Goal: Task Accomplishment & Management: Manage account settings

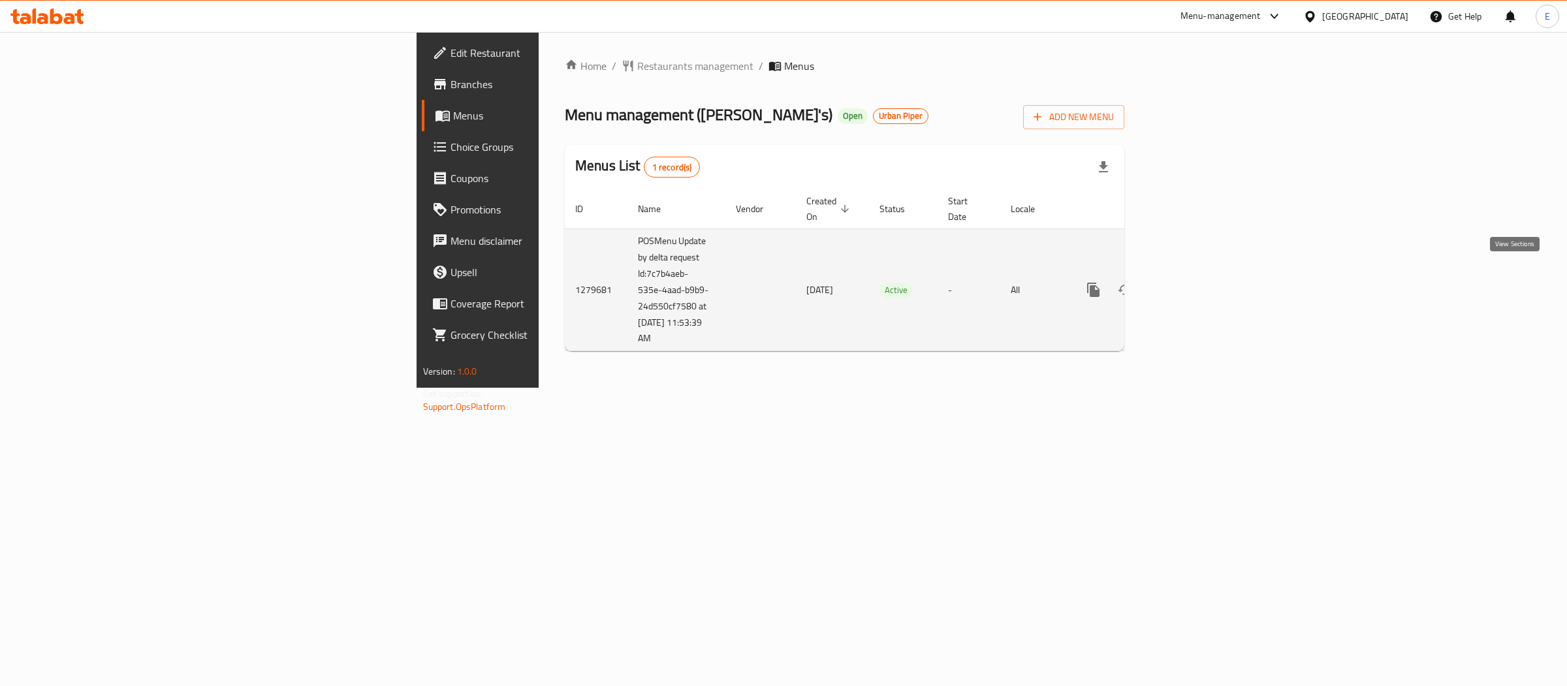
click at [1195, 282] on icon "enhanced table" at bounding box center [1188, 290] width 16 height 16
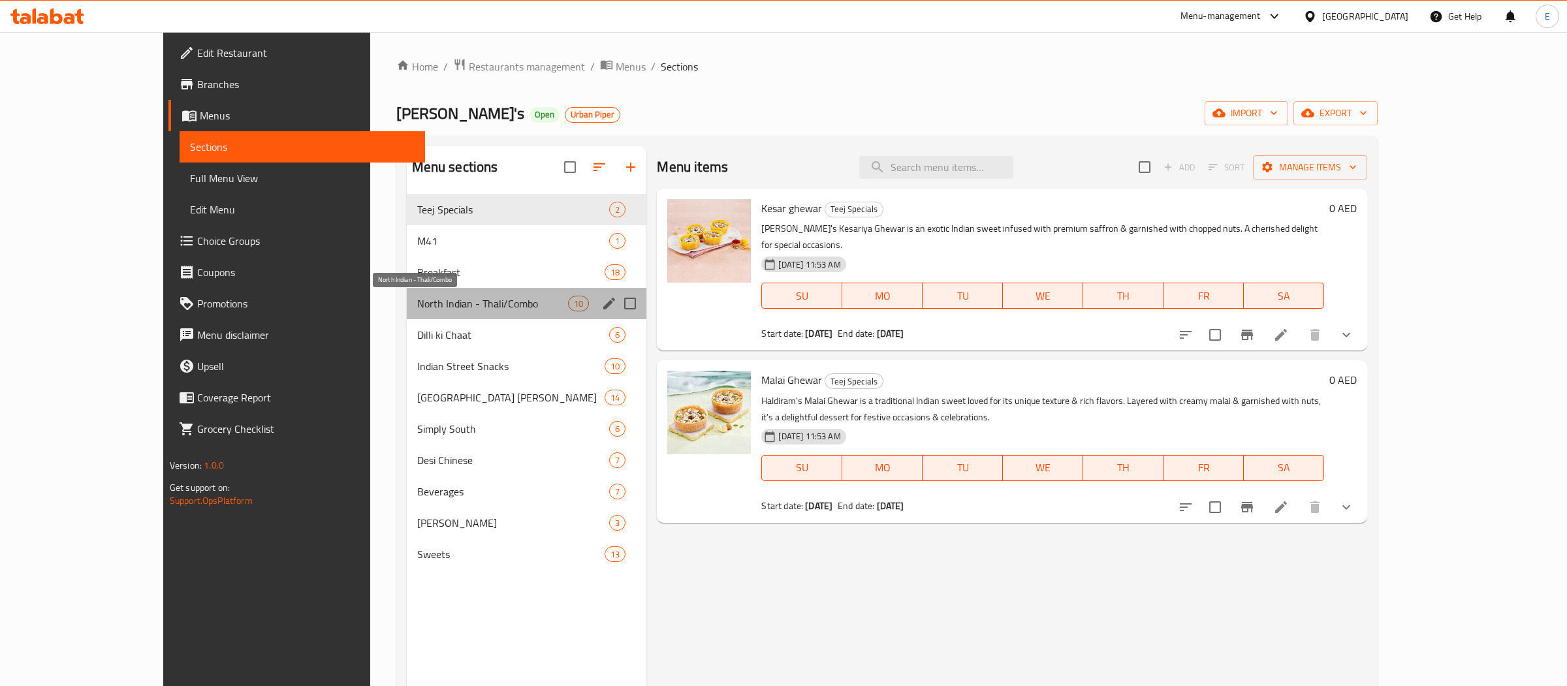
click at [417, 306] on span "North Indian - Thali/Combo" at bounding box center [492, 304] width 151 height 16
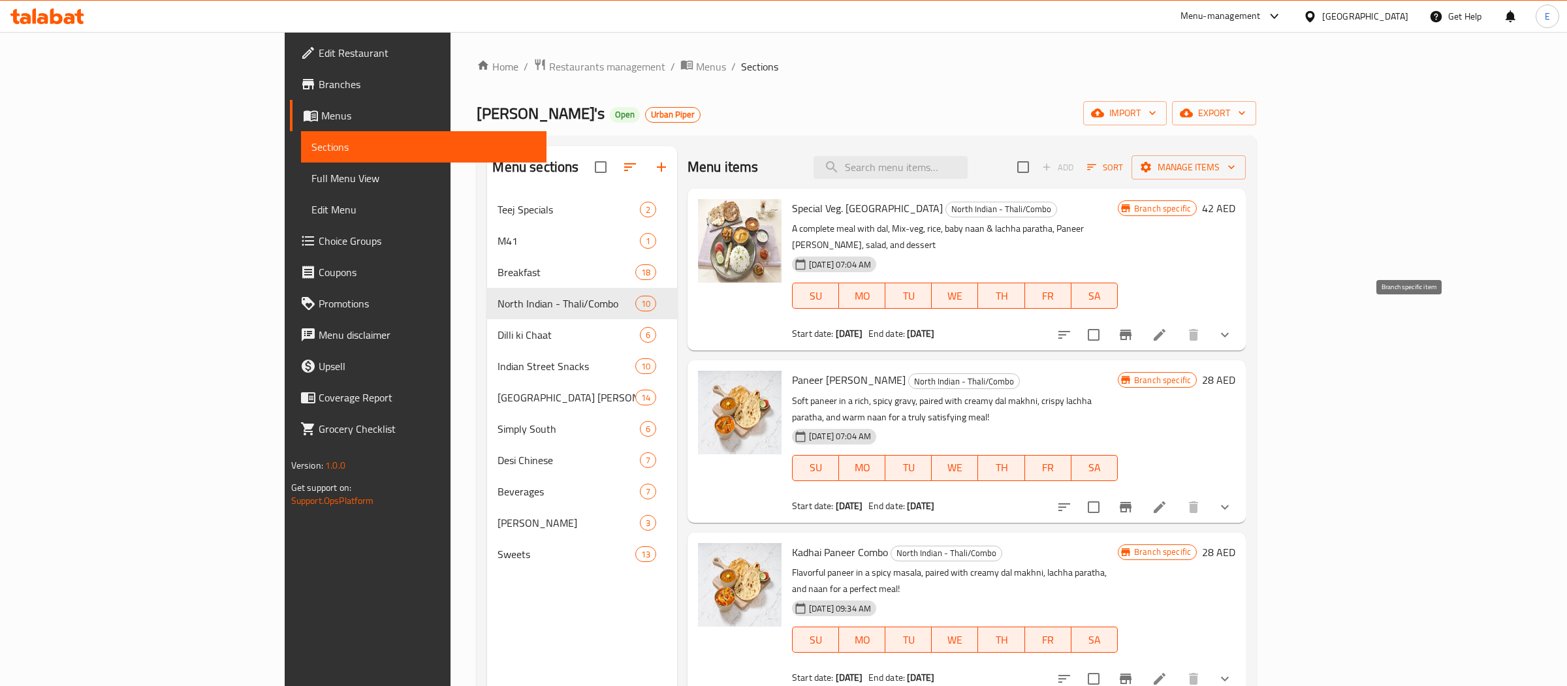
click at [1131, 330] on icon "Branch-specific-item" at bounding box center [1126, 335] width 12 height 10
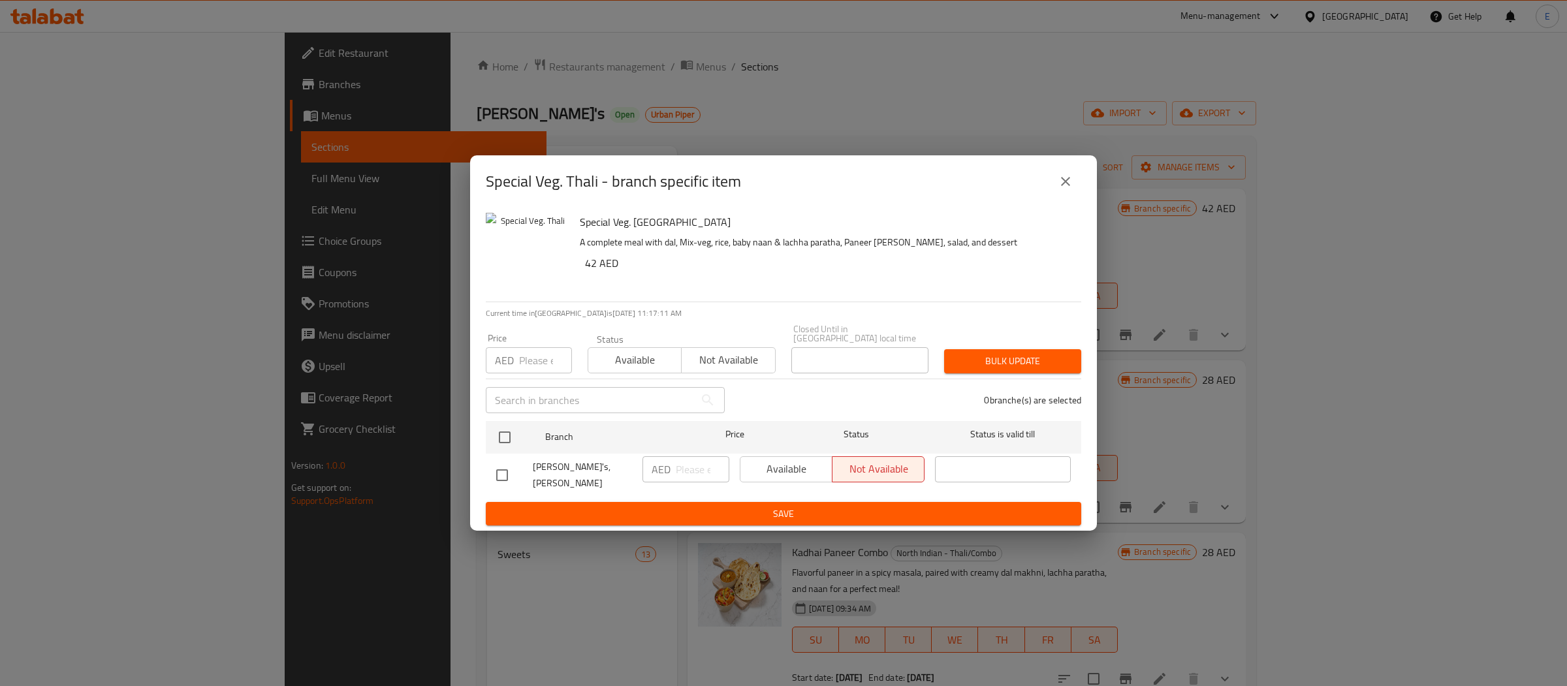
click at [1064, 179] on icon "close" at bounding box center [1066, 182] width 16 height 16
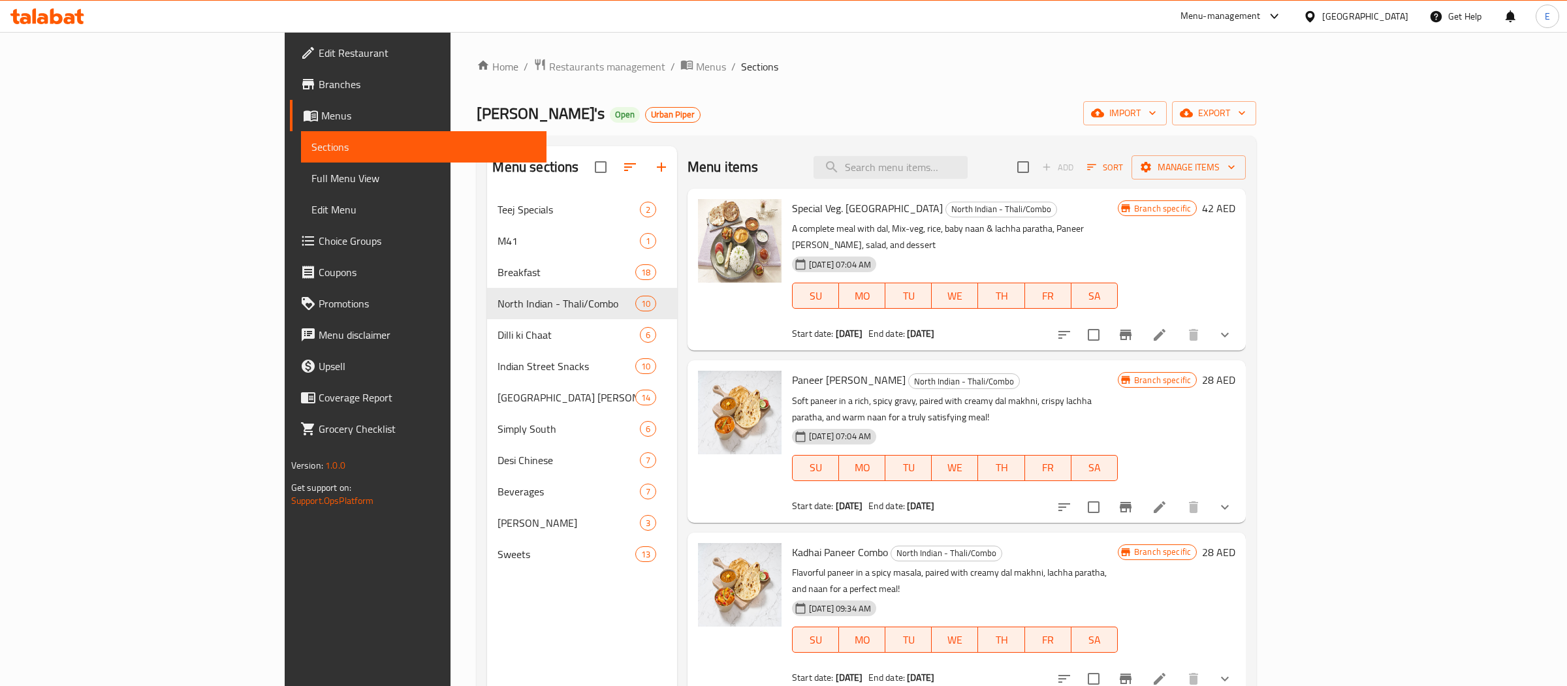
click at [1165, 329] on icon at bounding box center [1160, 335] width 12 height 12
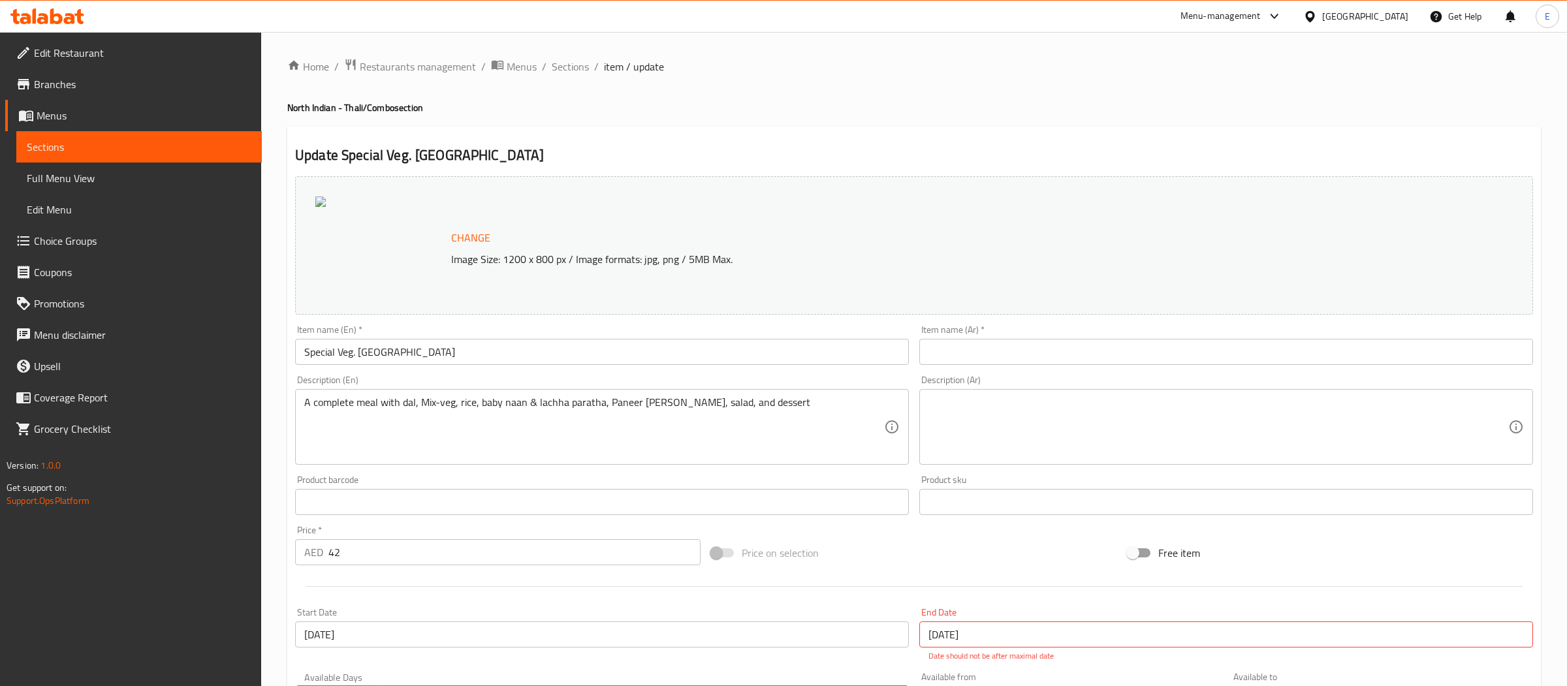
click at [303, 101] on h4 "North Indian - [GEOGRAPHIC_DATA]/Combo section" at bounding box center [914, 107] width 1254 height 13
click at [566, 64] on span "Sections" at bounding box center [570, 67] width 37 height 16
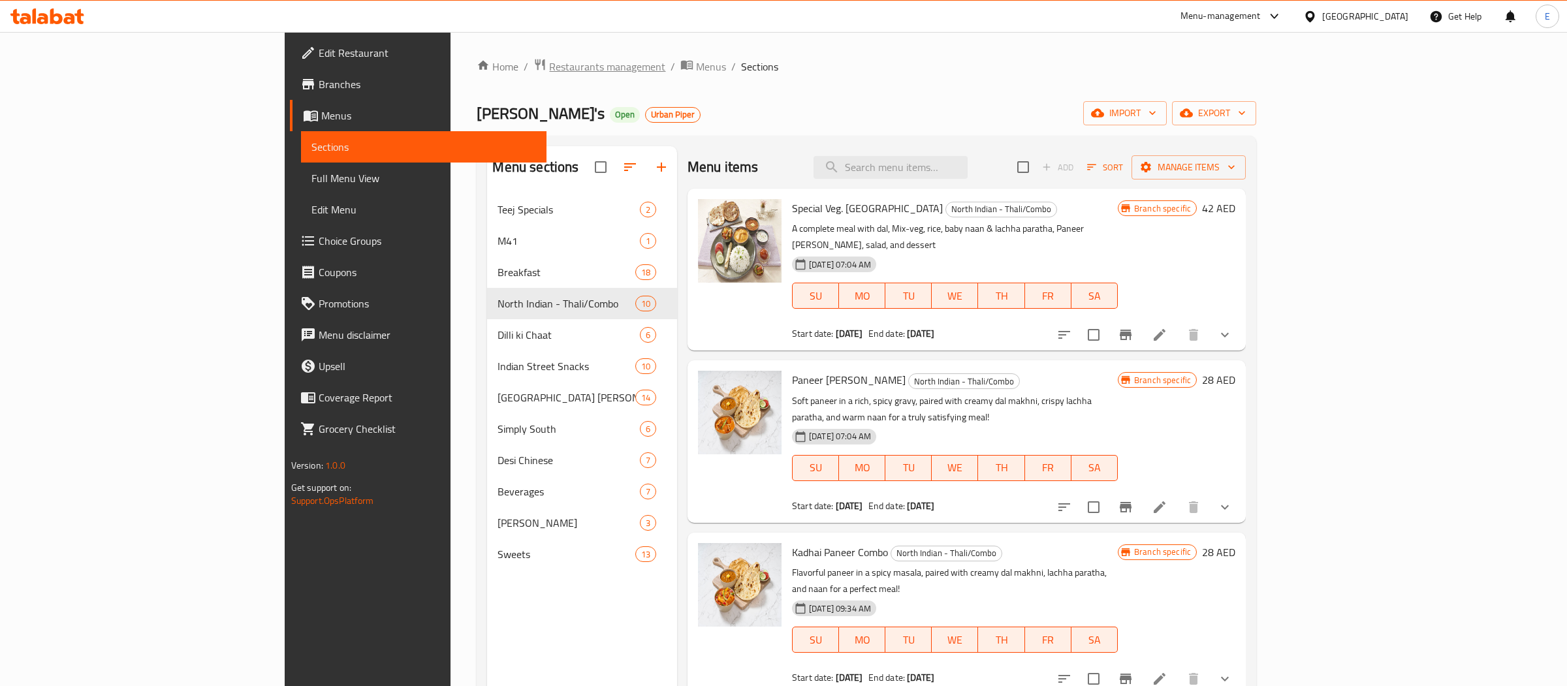
click at [549, 59] on span "Restaurants management" at bounding box center [607, 67] width 116 height 16
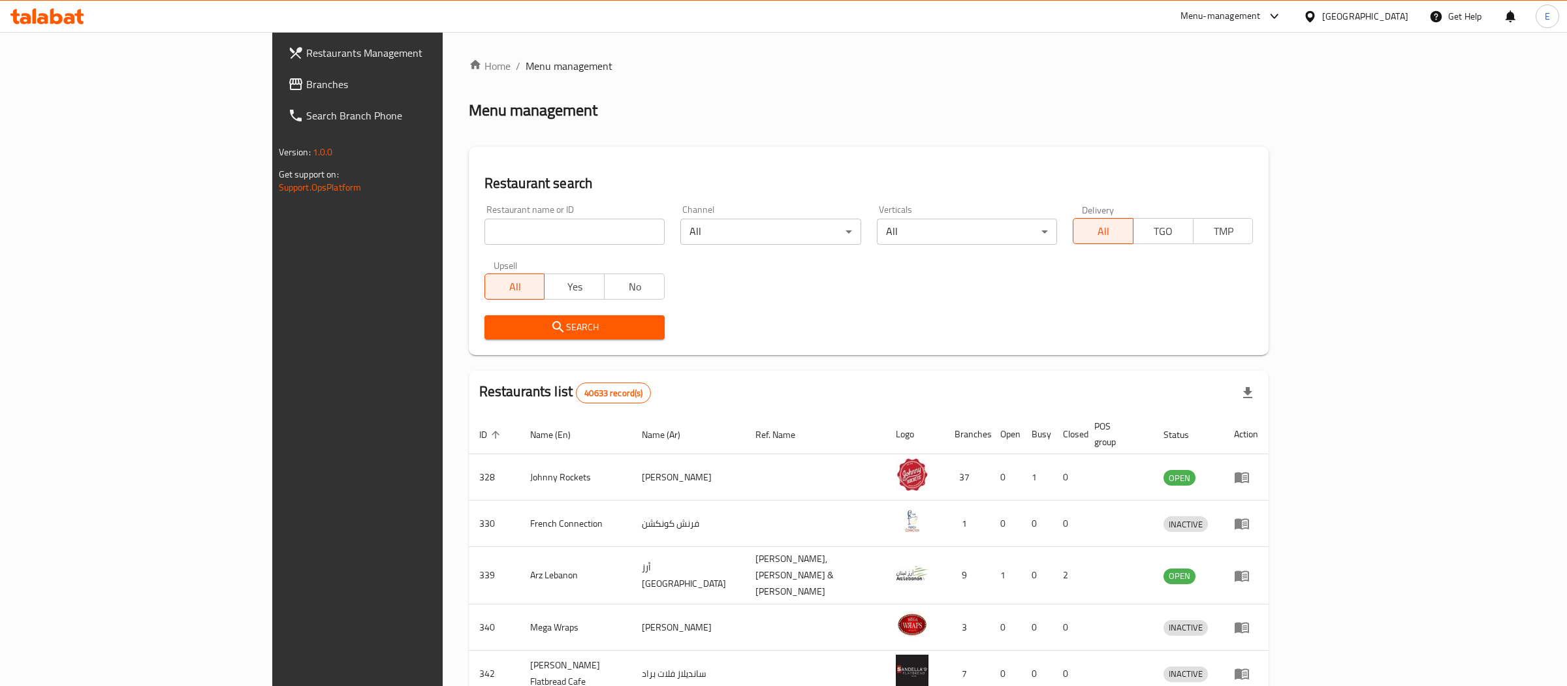
click at [484, 231] on input "search" at bounding box center [574, 232] width 180 height 26
click at [484, 234] on input "khiocdi" at bounding box center [574, 232] width 180 height 26
type input "khichdi tales"
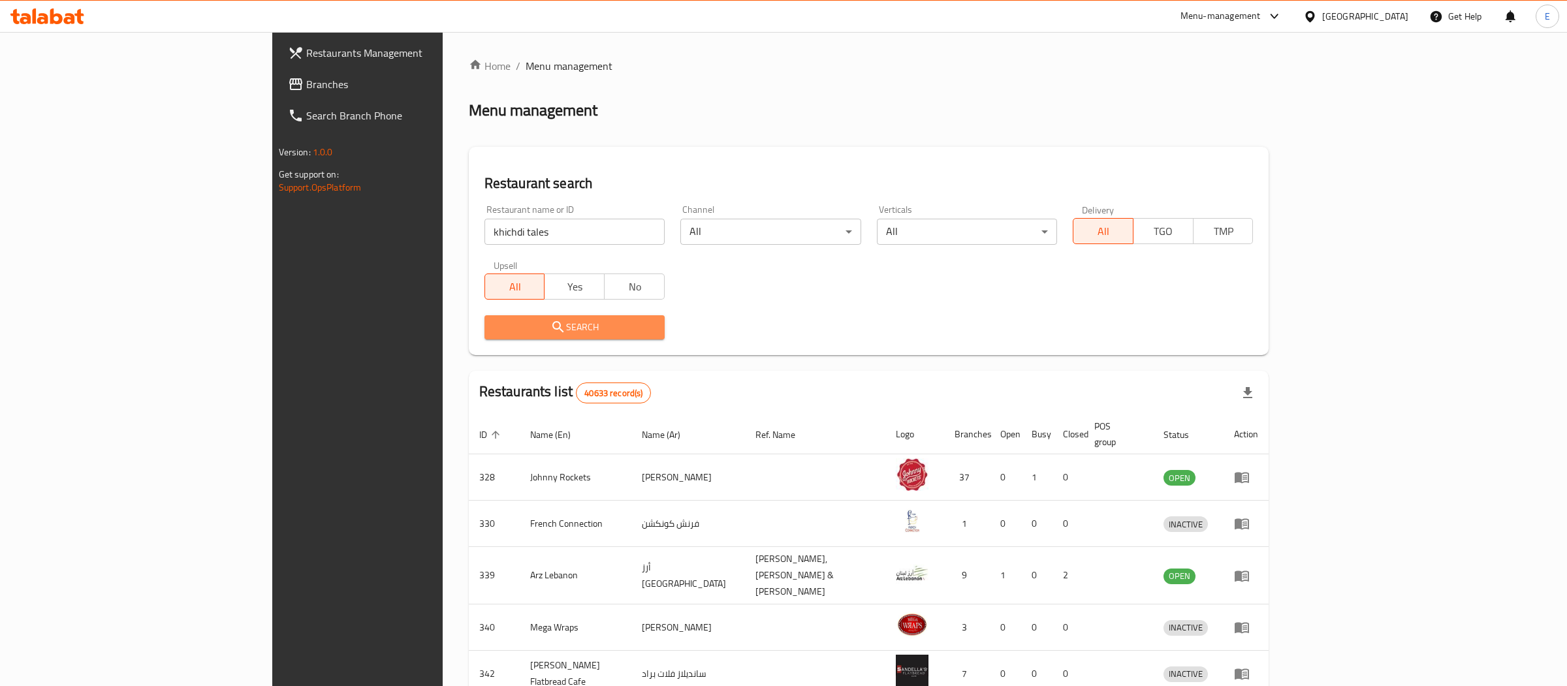
click at [495, 329] on span "Search" at bounding box center [574, 327] width 159 height 16
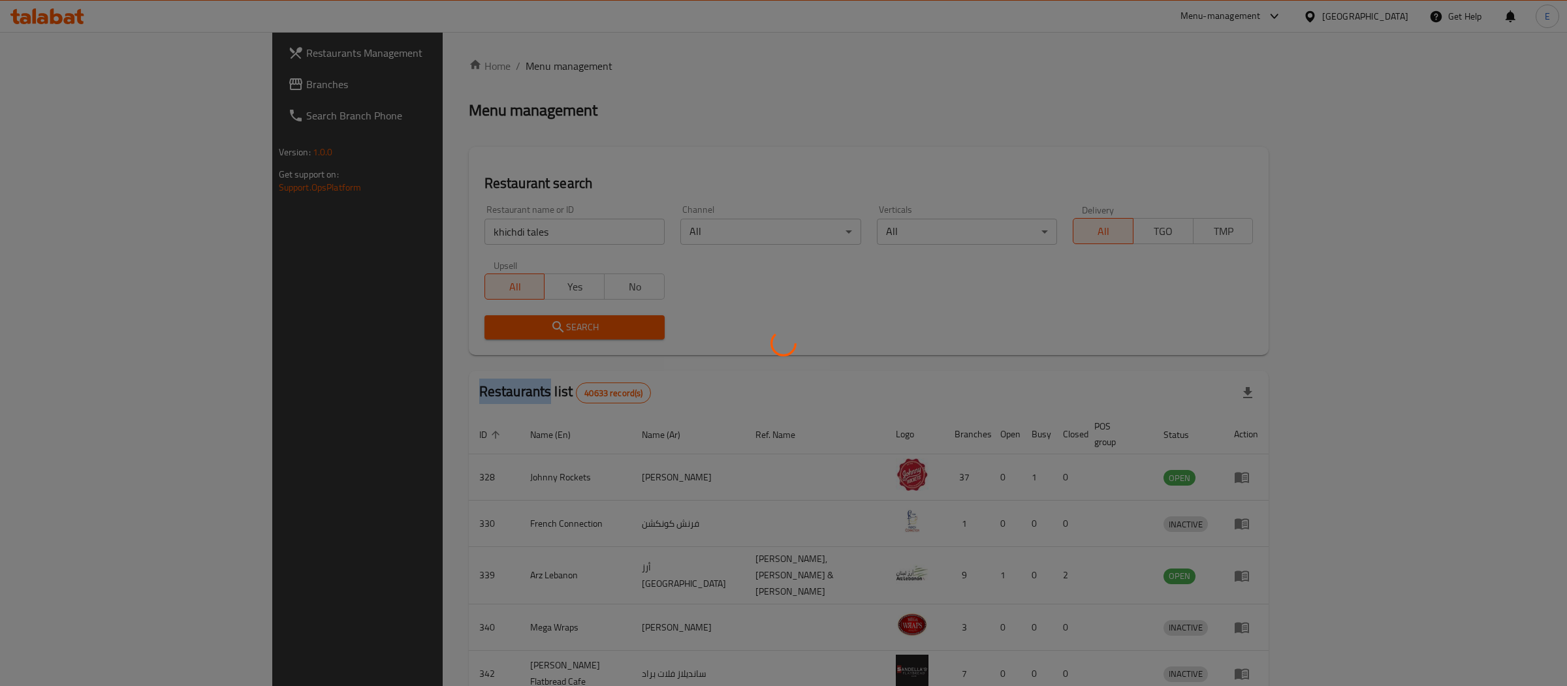
click at [422, 329] on div at bounding box center [783, 343] width 1567 height 686
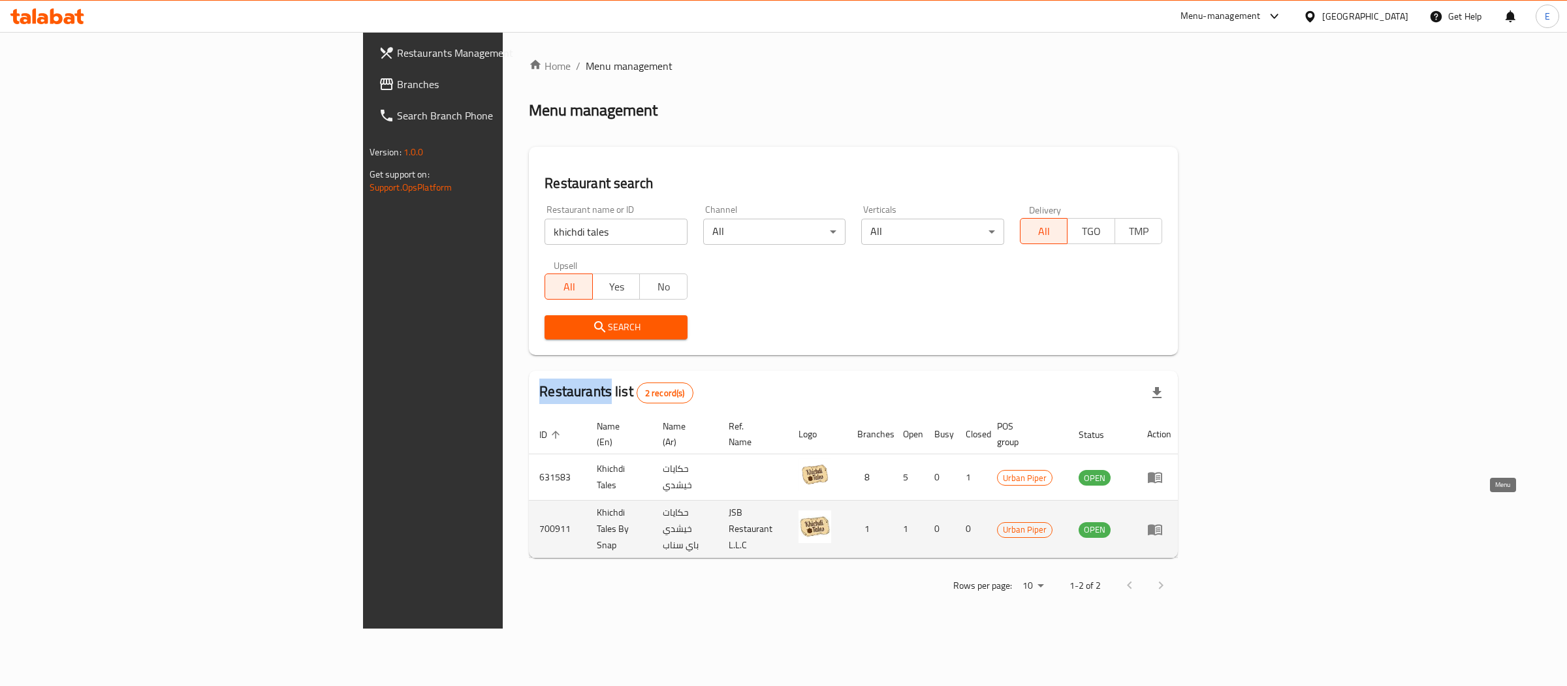
click at [1163, 522] on icon "enhanced table" at bounding box center [1155, 530] width 16 height 16
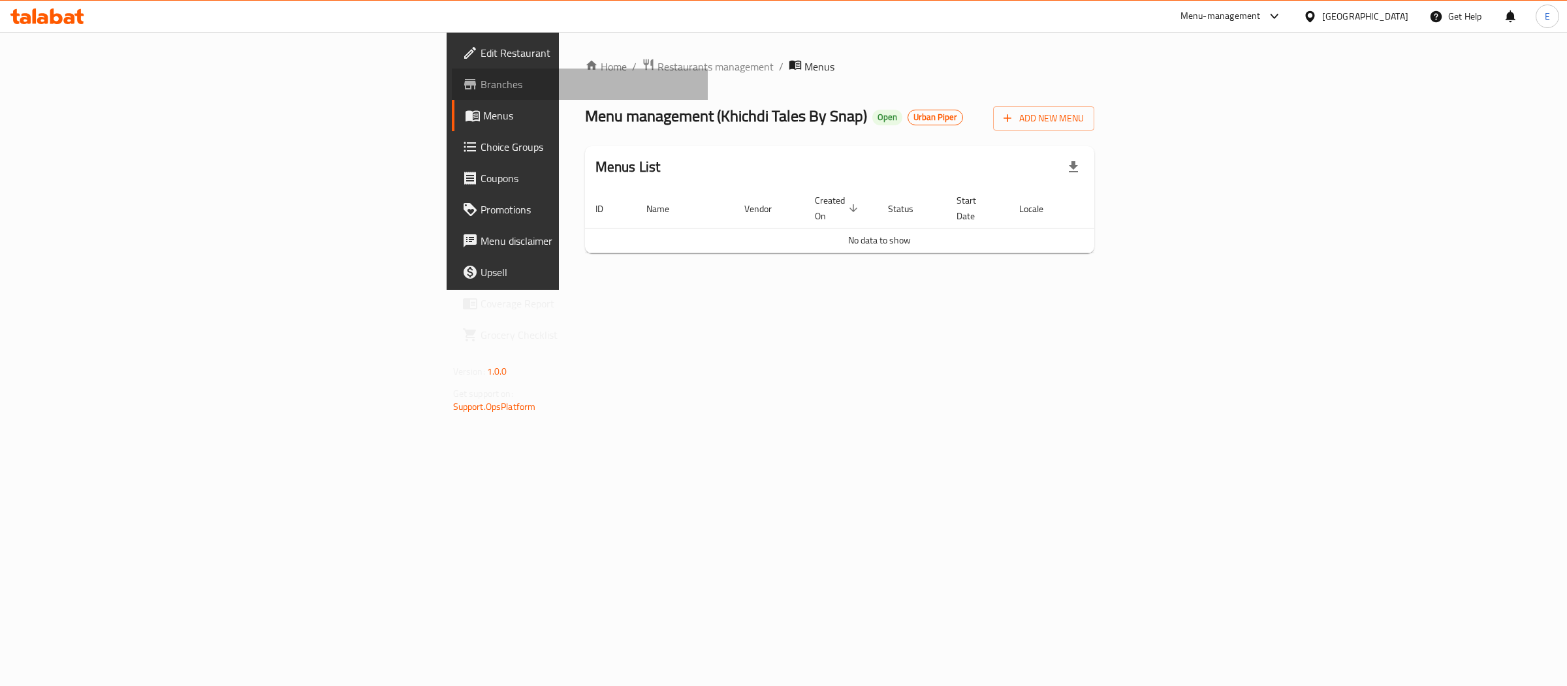
click at [481, 77] on span "Branches" at bounding box center [589, 84] width 217 height 16
